Goal: Information Seeking & Learning: Find specific fact

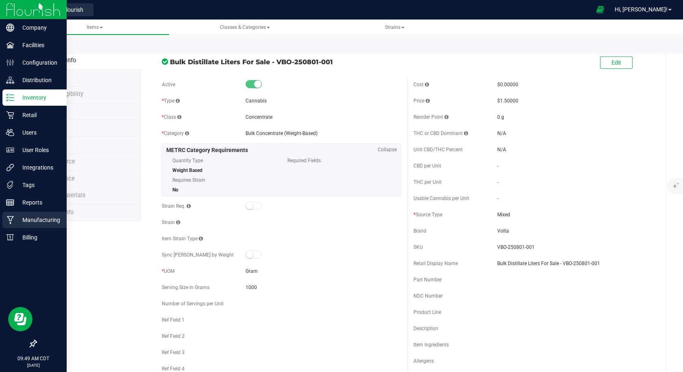
click at [48, 220] on p "Manufacturing" at bounding box center [38, 220] width 49 height 10
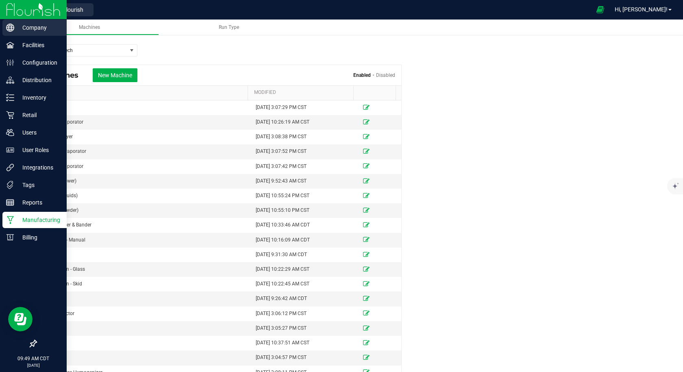
click at [14, 28] on circle at bounding box center [10, 27] width 7 height 7
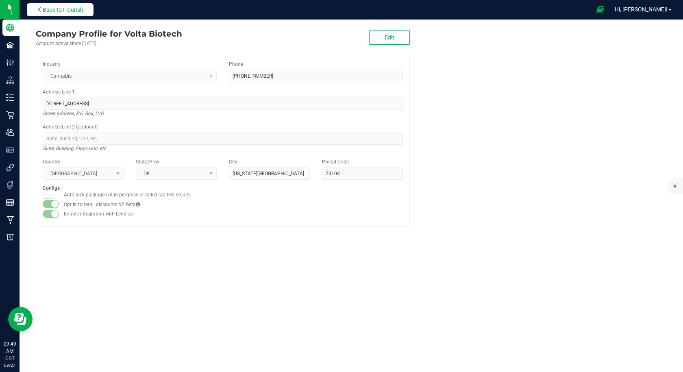
click at [68, 12] on span "Back to Flourish" at bounding box center [63, 10] width 41 height 7
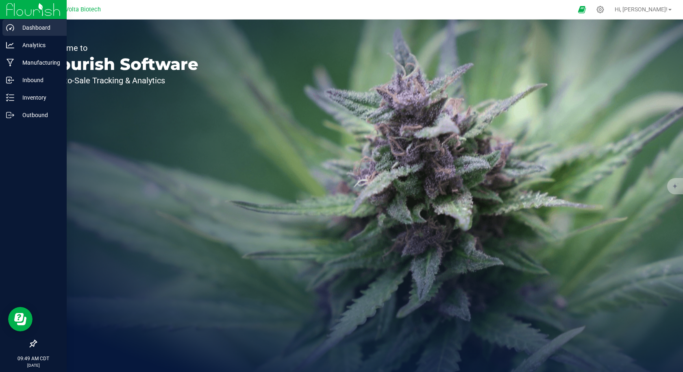
click at [8, 30] on icon at bounding box center [10, 28] width 8 height 8
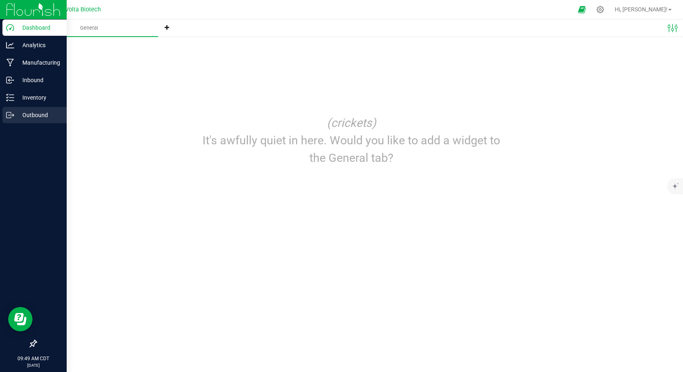
click at [35, 114] on p "Outbound" at bounding box center [38, 115] width 49 height 10
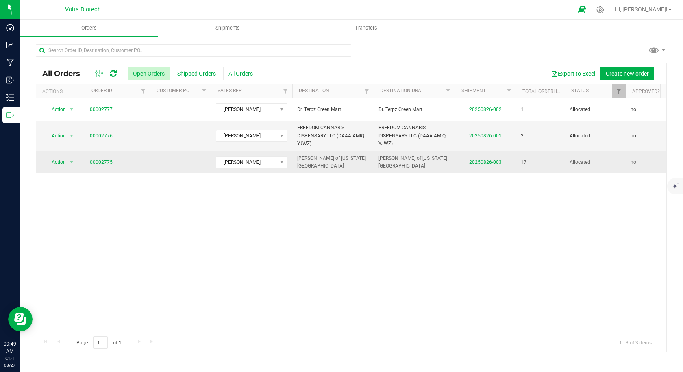
click at [93, 161] on link "00002775" at bounding box center [101, 163] width 23 height 8
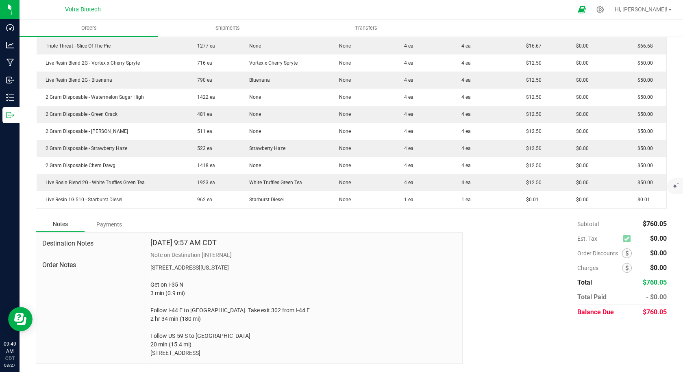
scroll to position [371, 0]
drag, startPoint x: 640, startPoint y: 294, endPoint x: 662, endPoint y: 293, distance: 22.4
click at [662, 293] on div "Back to Orders Order details Export PDF Edit Order Order # 00002775 Status Allo…" at bounding box center [352, 27] width 664 height 691
click at [650, 305] on div "$760.05" at bounding box center [652, 312] width 30 height 15
click at [643, 308] on span "$760.05" at bounding box center [655, 312] width 24 height 8
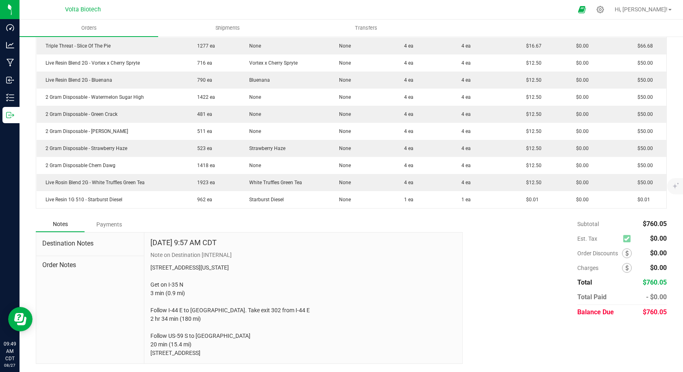
drag, startPoint x: 641, startPoint y: 295, endPoint x: 660, endPoint y: 299, distance: 19.8
click at [660, 308] on span "$760.05" at bounding box center [655, 312] width 24 height 8
copy span "760.05"
